Goal: Information Seeking & Learning: Learn about a topic

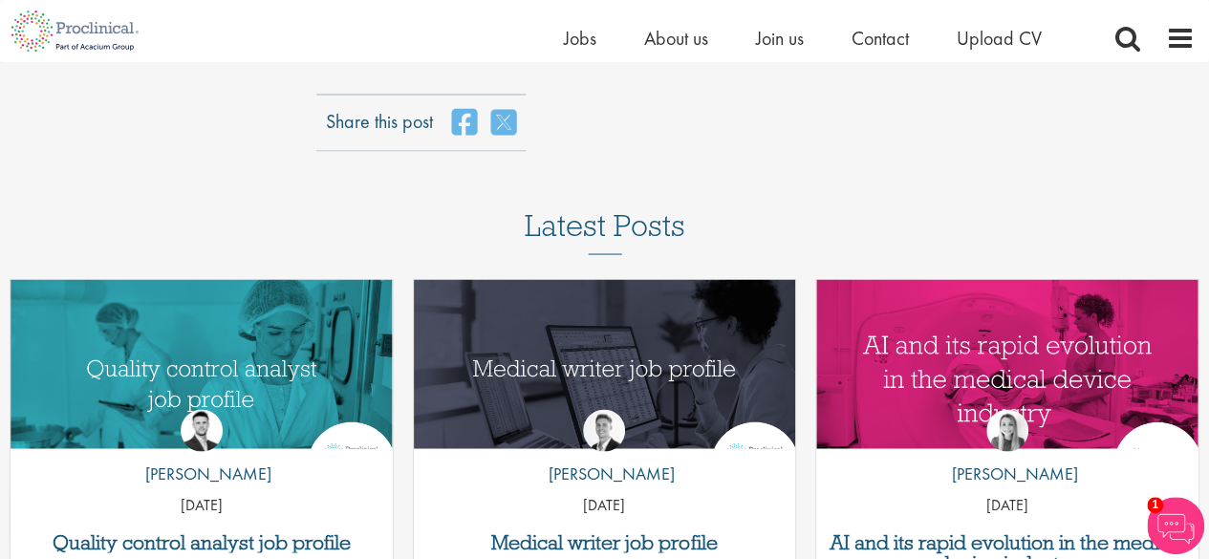
scroll to position [5308, 0]
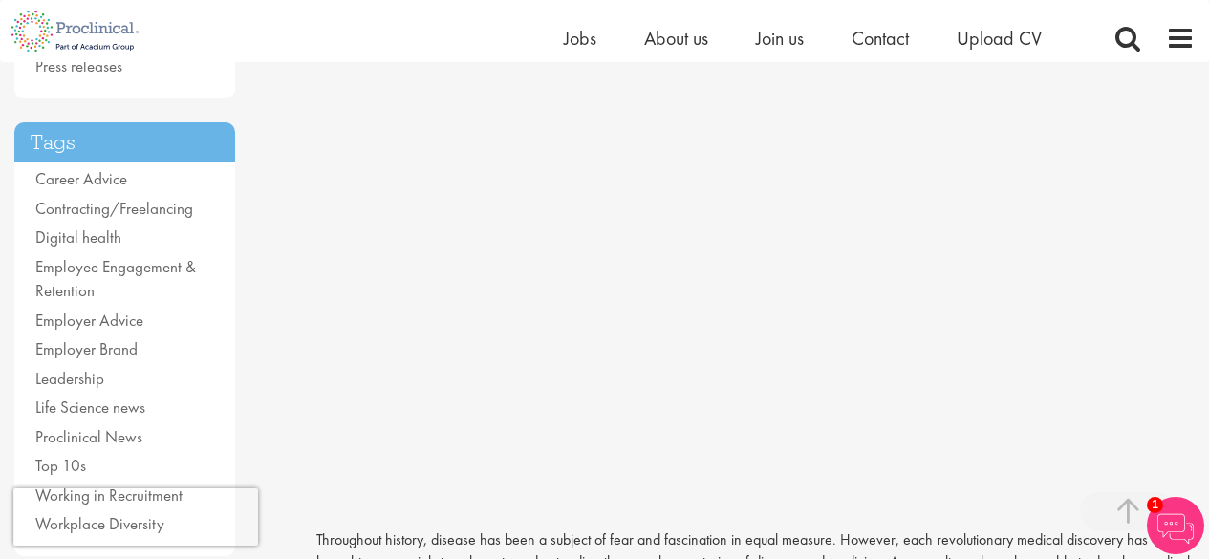
scroll to position [383, 0]
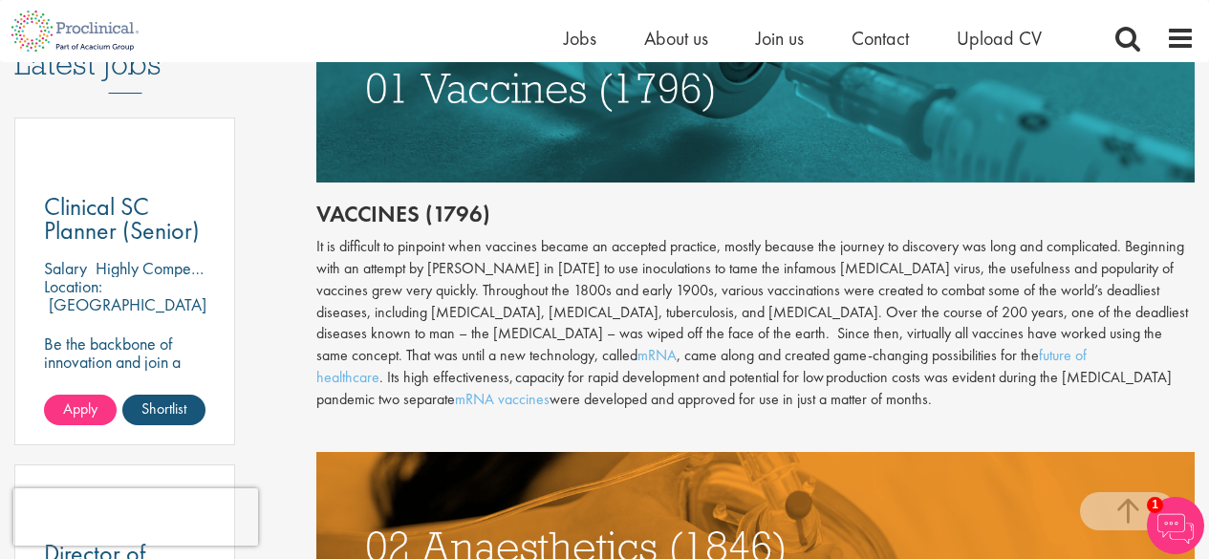
scroll to position [1028, 0]
